Goal: Navigation & Orientation: Find specific page/section

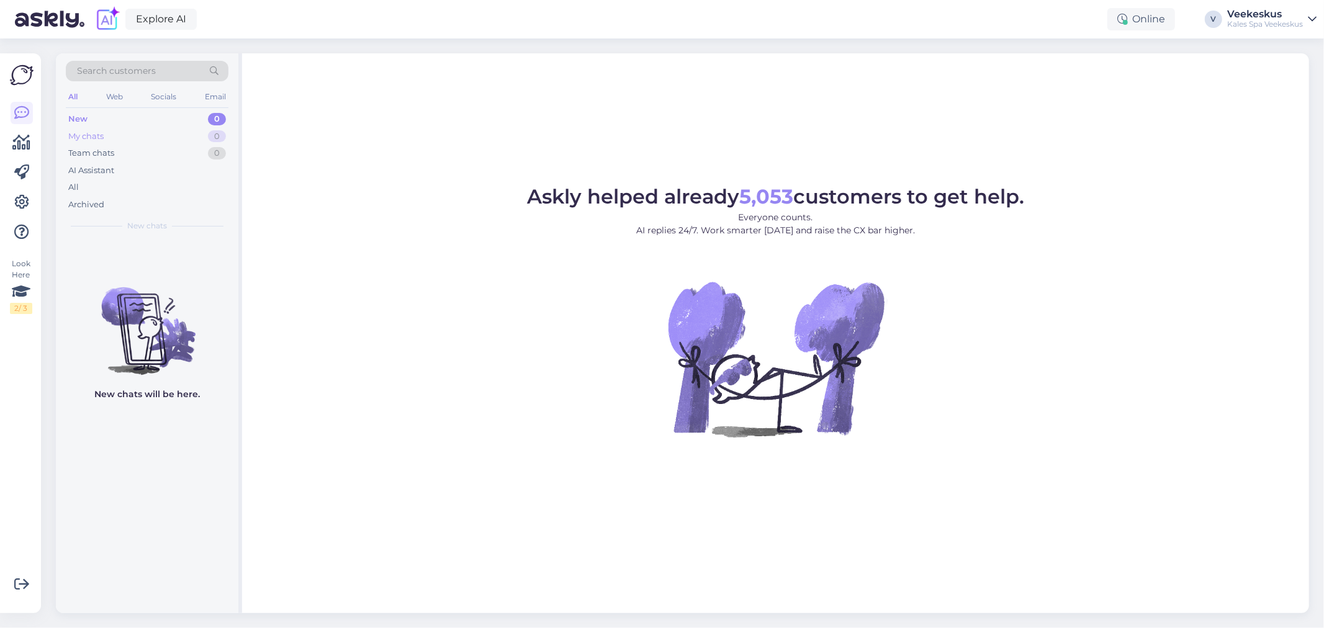
click at [132, 139] on div "My chats 0" at bounding box center [147, 136] width 163 height 17
click at [132, 151] on div "Team chats 0" at bounding box center [147, 153] width 163 height 17
click at [137, 122] on div "New 0" at bounding box center [147, 119] width 163 height 17
click at [357, 274] on figure "Askly helped already 5,053 customers to get help. Everyone counts. AI replies 2…" at bounding box center [775, 329] width 1045 height 284
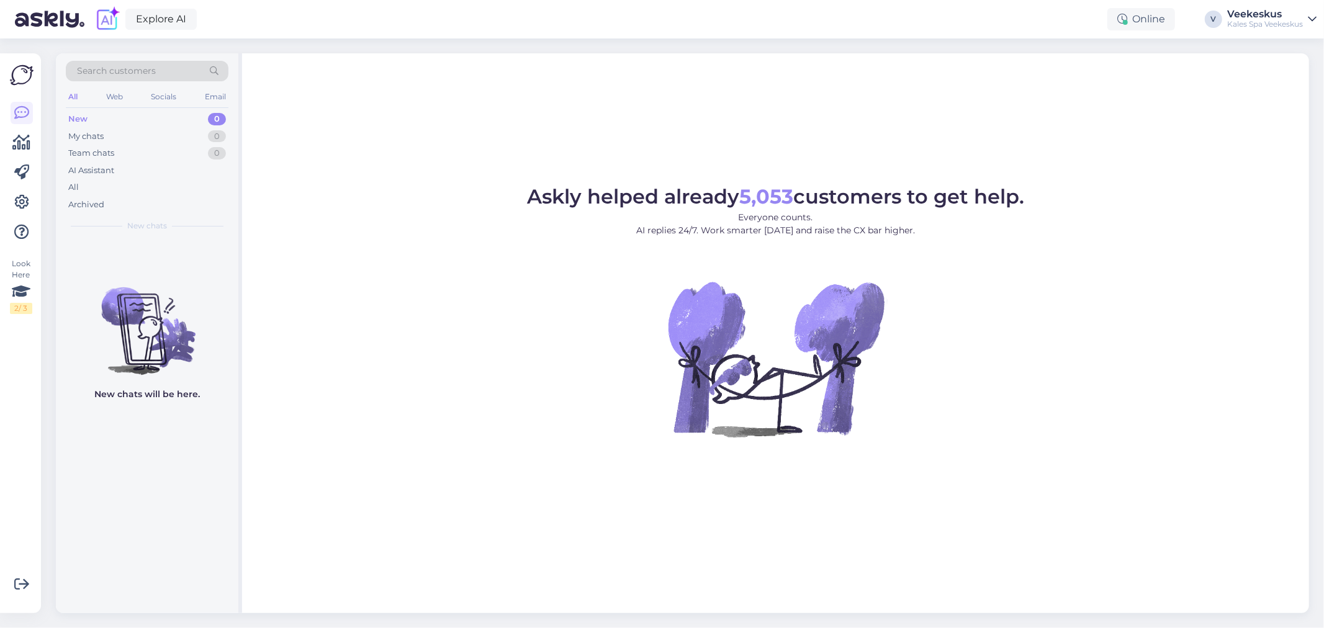
click at [357, 274] on figure "Askly helped already 5,053 customers to get help. Everyone counts. AI replies 2…" at bounding box center [775, 329] width 1045 height 284
click at [492, 371] on figure "Askly helped already 5,053 customers to get help. Everyone counts. AI replies 2…" at bounding box center [775, 329] width 1045 height 284
click at [911, 178] on div "Askly helped already 5,053 customers to get help. Everyone counts. AI replies 2…" at bounding box center [775, 333] width 1067 height 560
click at [824, 321] on img at bounding box center [776, 359] width 224 height 224
click at [1055, 354] on figure "Askly helped already 5,053 customers to get help. Everyone counts. AI replies 2…" at bounding box center [775, 329] width 1045 height 284
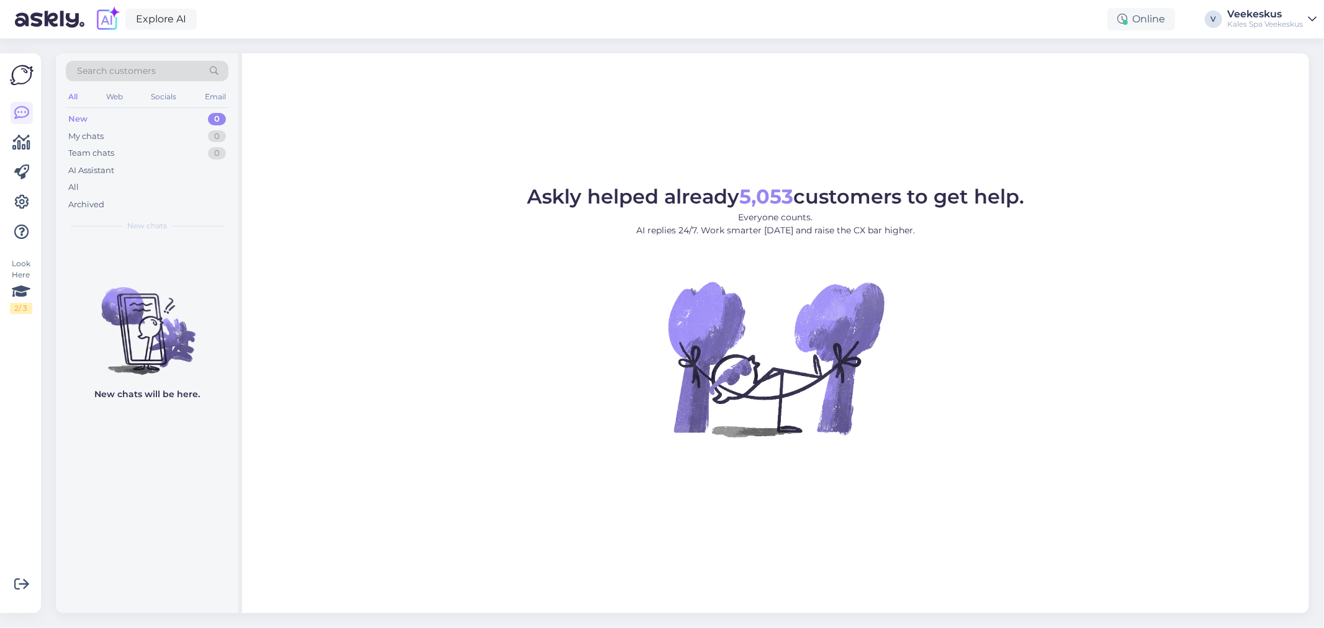
click at [875, 393] on img at bounding box center [776, 359] width 224 height 224
click at [775, 87] on div "Askly helped already 5,053 customers to get help. Everyone counts. AI replies 2…" at bounding box center [775, 333] width 1067 height 560
click at [538, 356] on figure "Askly helped already 5,053 customers to get help. Everyone counts. AI replies 2…" at bounding box center [775, 329] width 1045 height 284
click at [493, 250] on figure "Askly helped already 5,053 customers to get help. Everyone counts. AI replies 2…" at bounding box center [775, 329] width 1045 height 284
click at [1126, 470] on div "Askly helped already 5,053 customers to get help. Everyone counts. AI replies 2…" at bounding box center [775, 333] width 1067 height 560
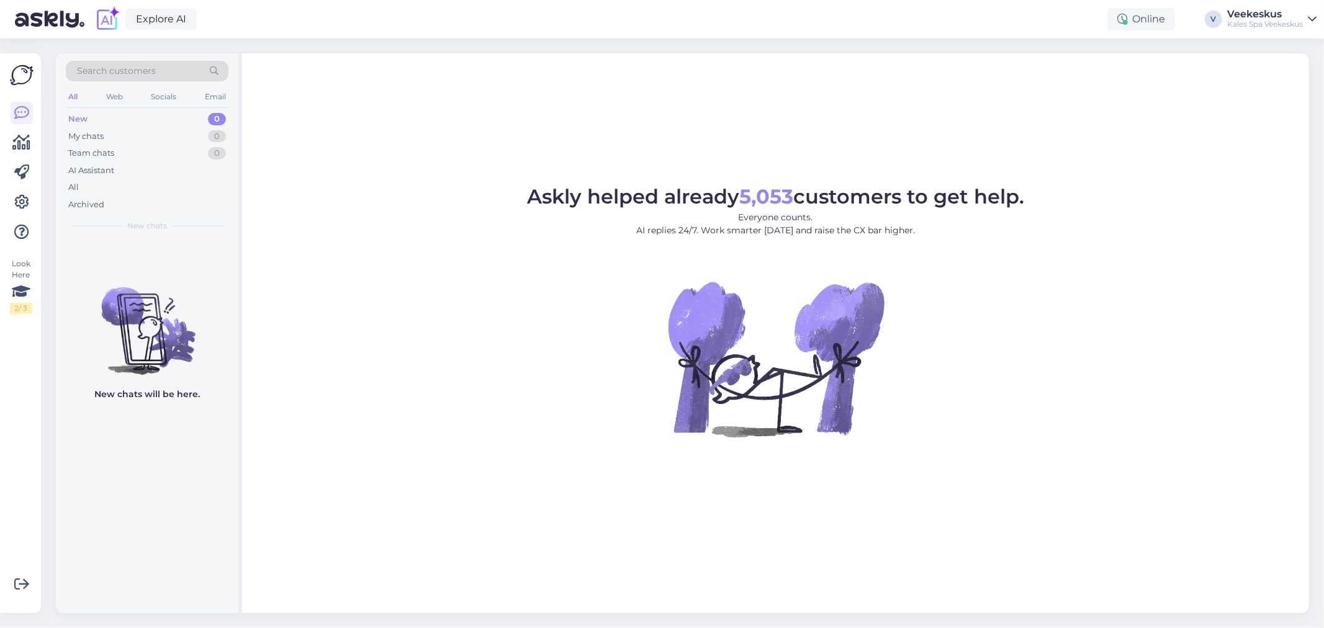
click at [1167, 457] on figure "Askly helped already 5,053 customers to get help. Everyone counts. AI replies 2…" at bounding box center [775, 329] width 1045 height 284
drag, startPoint x: 544, startPoint y: 374, endPoint x: 558, endPoint y: 374, distance: 13.1
click at [544, 374] on figure "Askly helped already 5,053 customers to get help. Everyone counts. AI replies 2…" at bounding box center [775, 329] width 1045 height 284
